Goal: Information Seeking & Learning: Learn about a topic

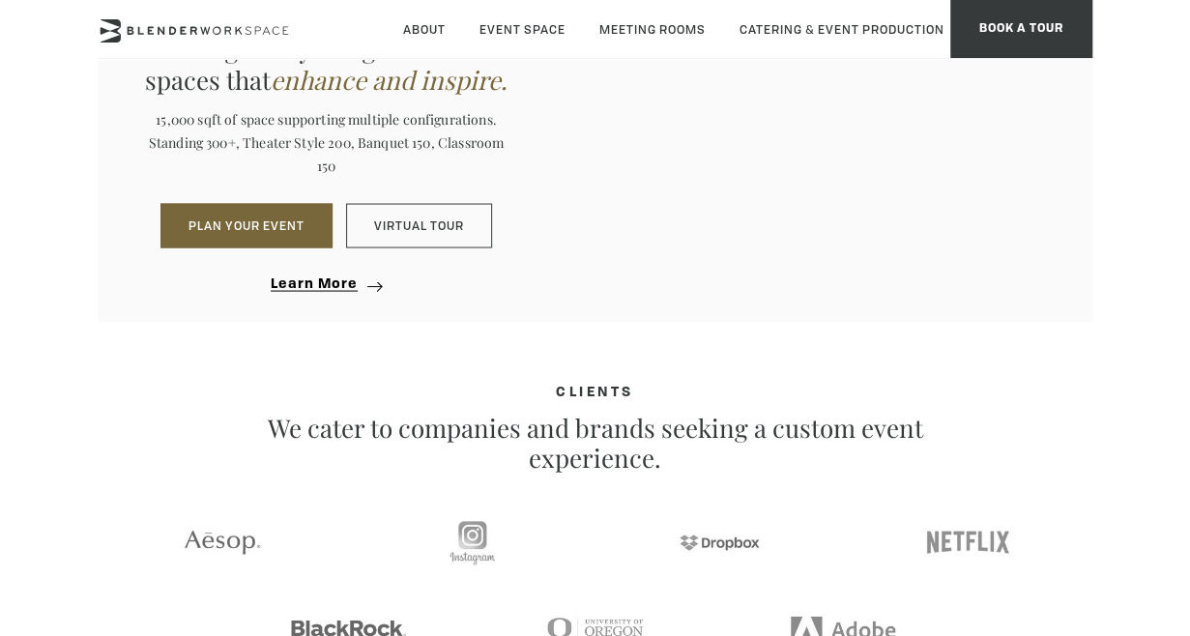
scroll to position [1740, 0]
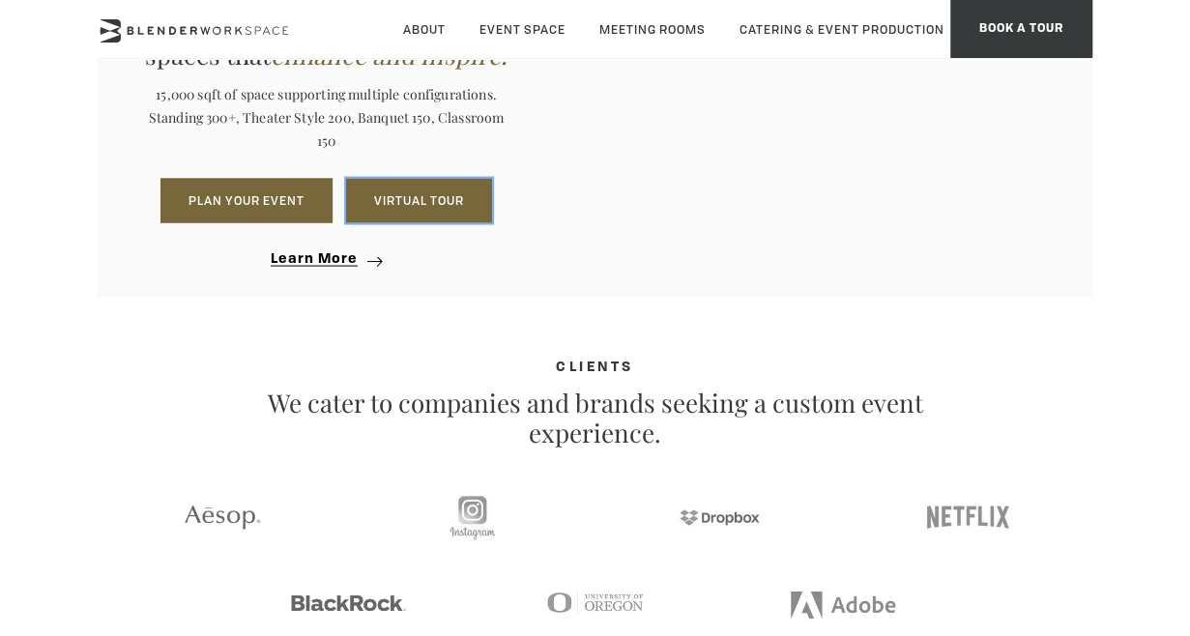
click at [394, 216] on link "Virtual Tour" at bounding box center [419, 200] width 146 height 44
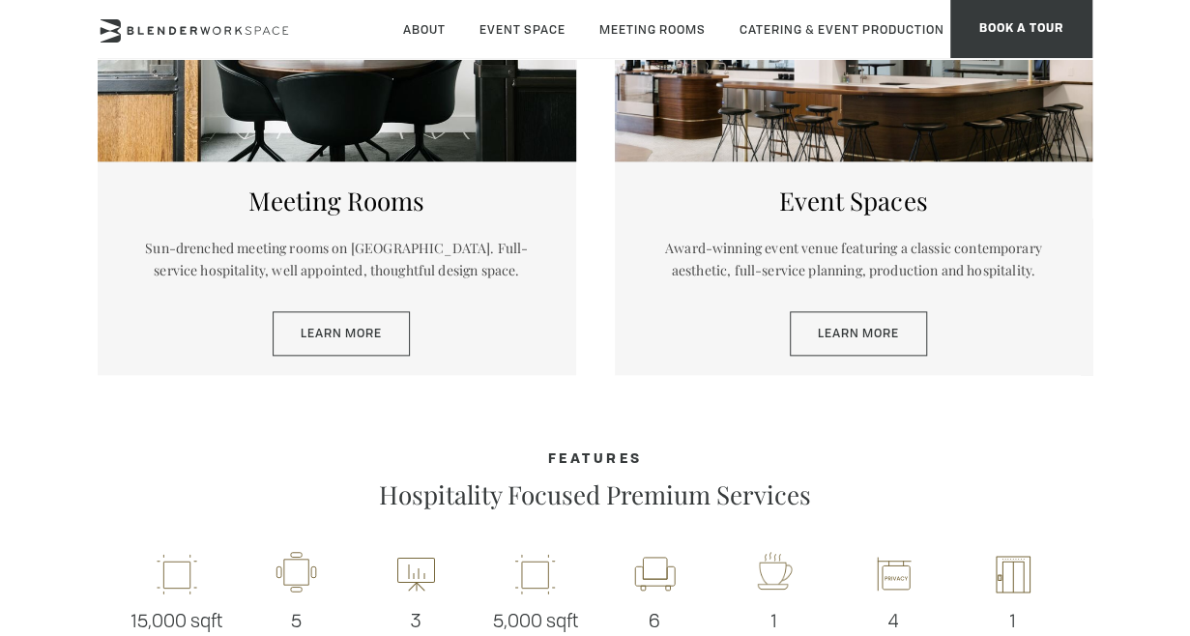
scroll to position [945, 0]
click at [893, 334] on link "Learn More" at bounding box center [858, 333] width 137 height 44
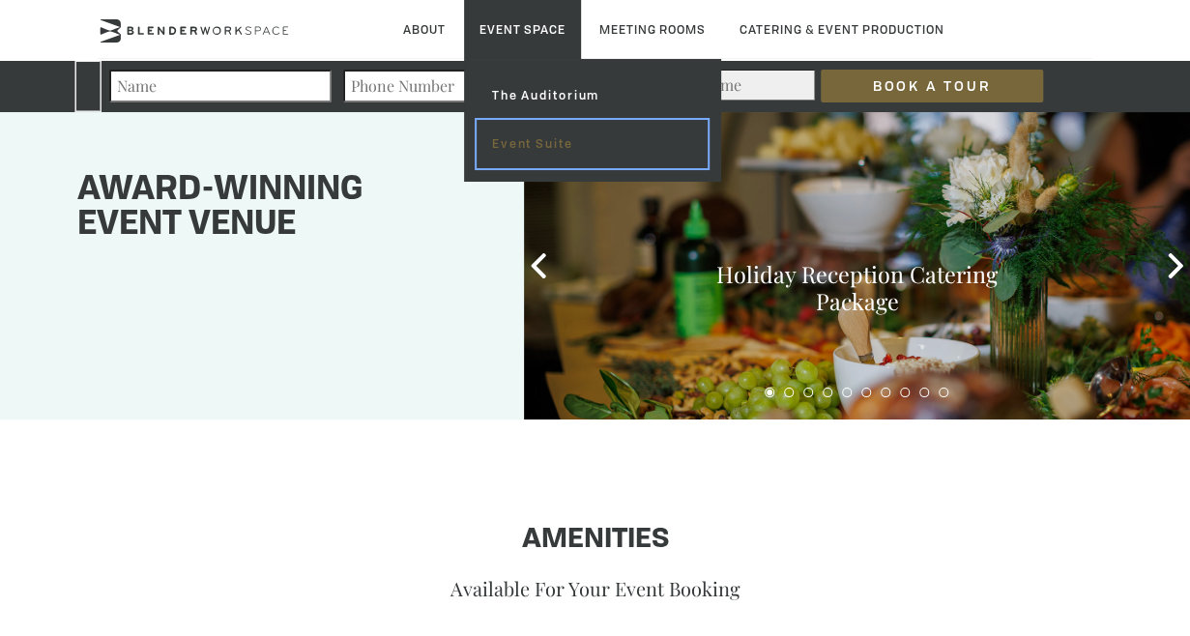
click at [508, 155] on link "Event Suite" at bounding box center [592, 144] width 231 height 48
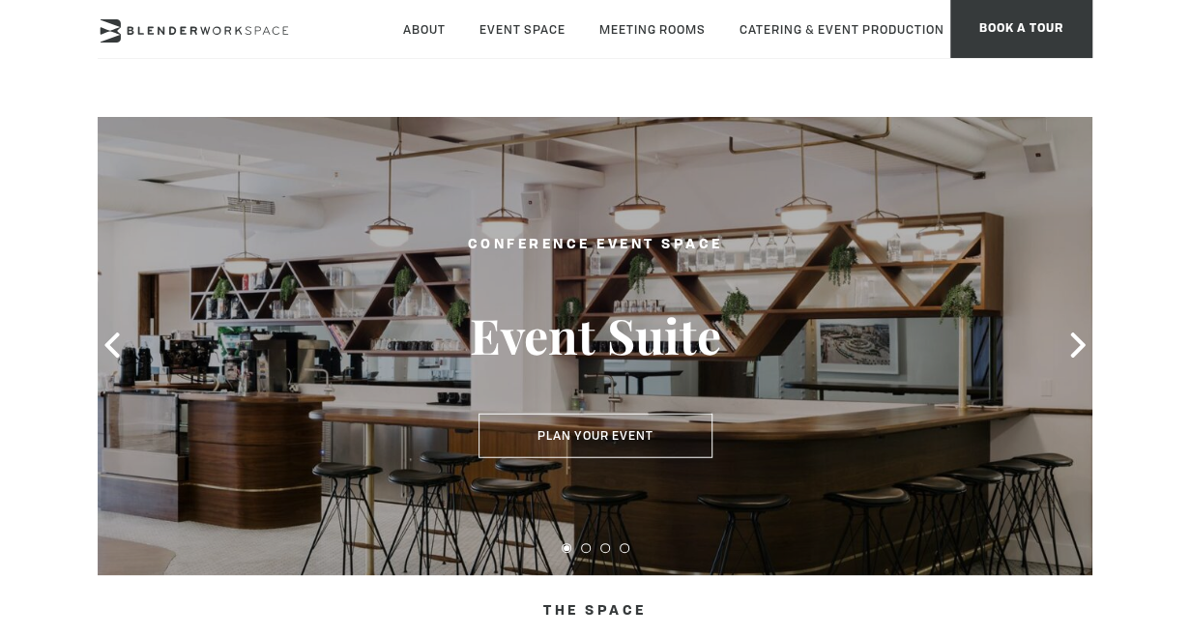
click at [1074, 346] on icon at bounding box center [1077, 345] width 25 height 25
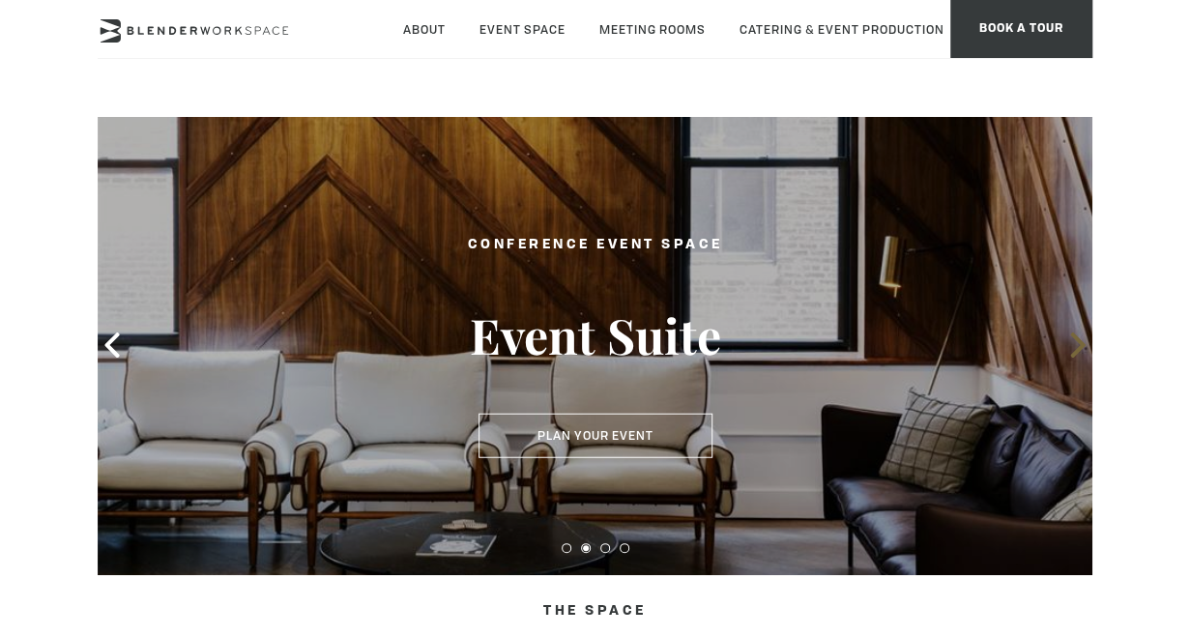
click at [1074, 346] on icon at bounding box center [1077, 345] width 25 height 25
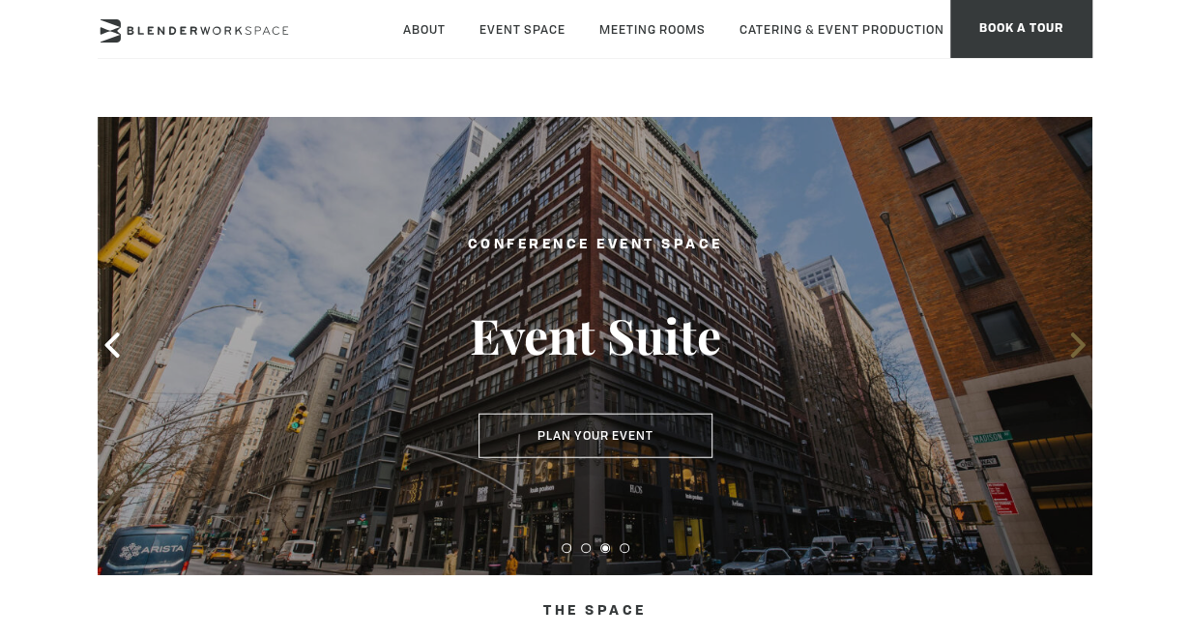
click at [1074, 346] on icon at bounding box center [1077, 345] width 25 height 25
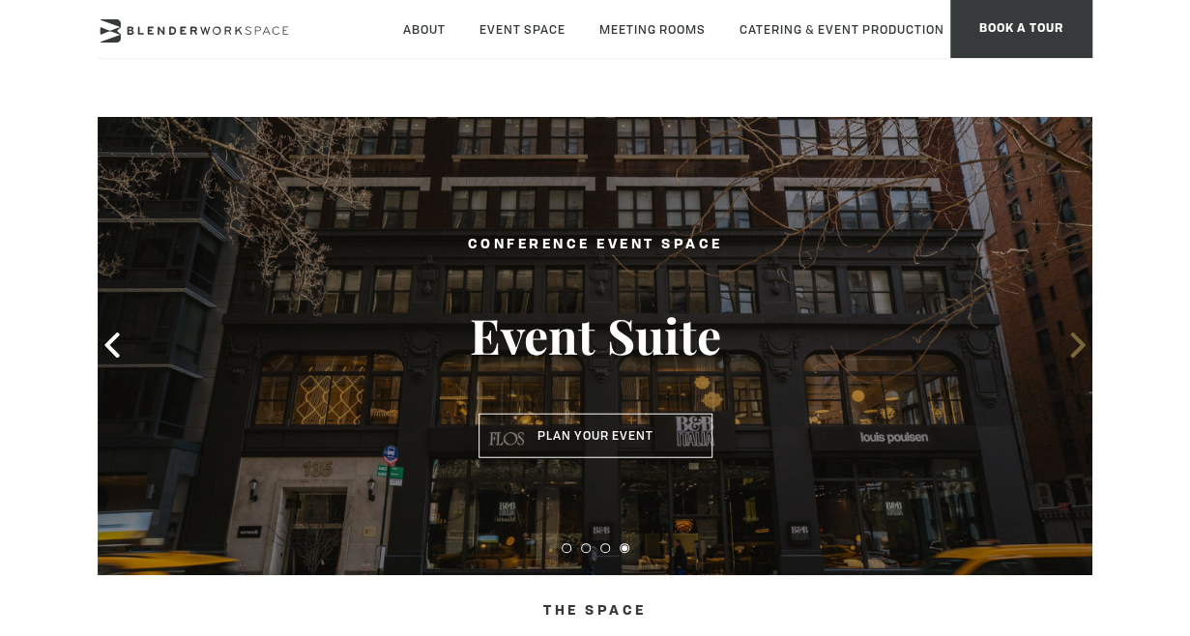
click at [1074, 346] on icon at bounding box center [1077, 345] width 25 height 25
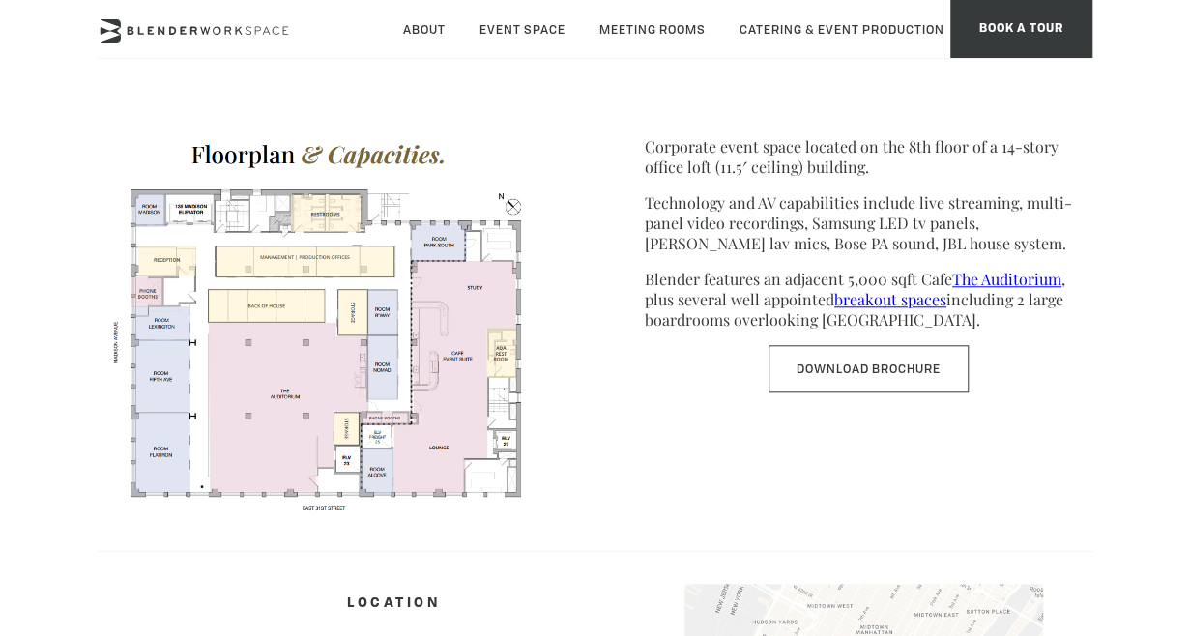
scroll to position [773, 0]
